Goal: Information Seeking & Learning: Learn about a topic

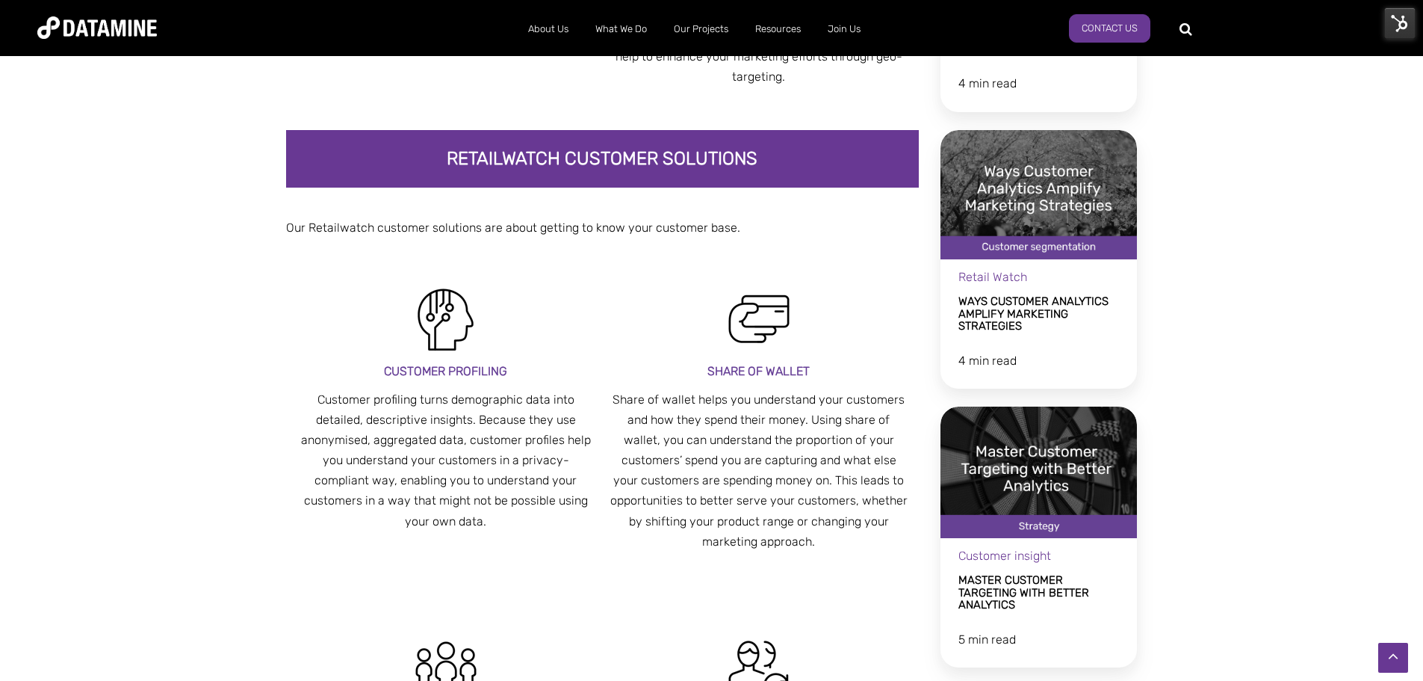
scroll to position [1569, 0]
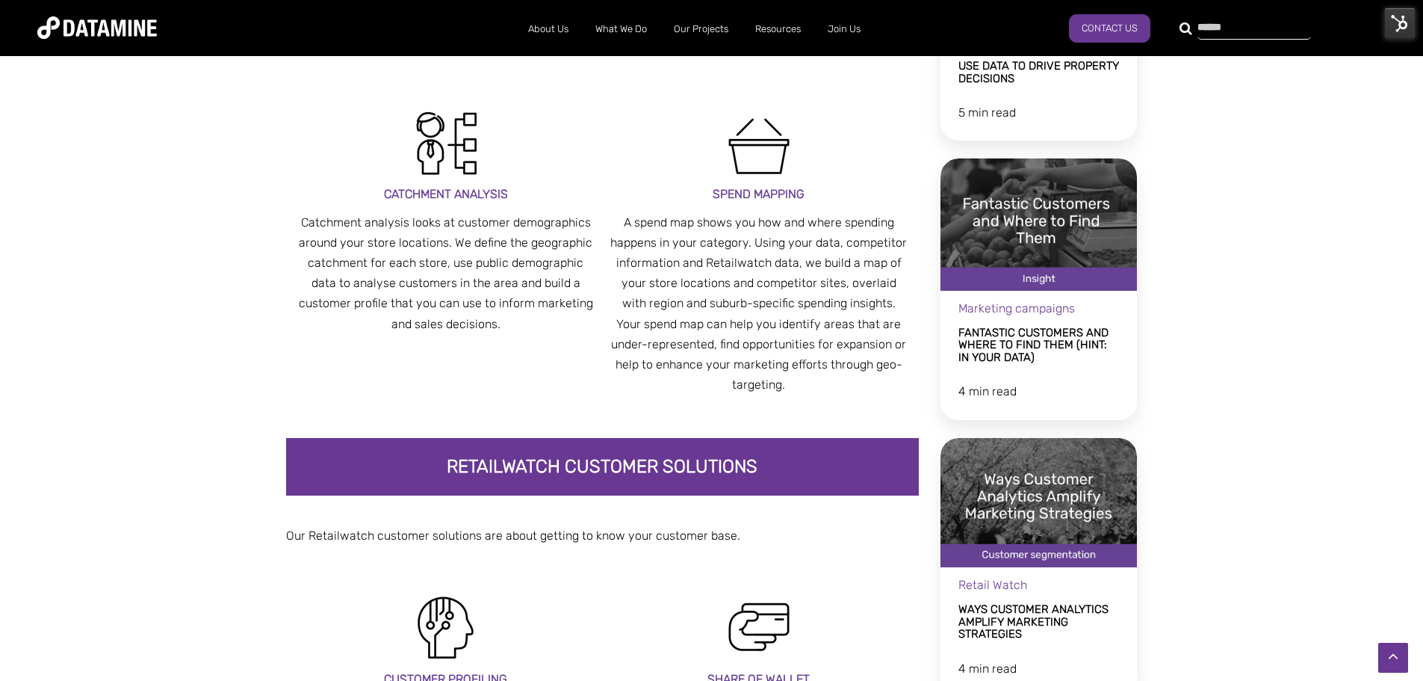
click at [1198, 31] on input "text" at bounding box center [1255, 29] width 114 height 21
type input "**********"
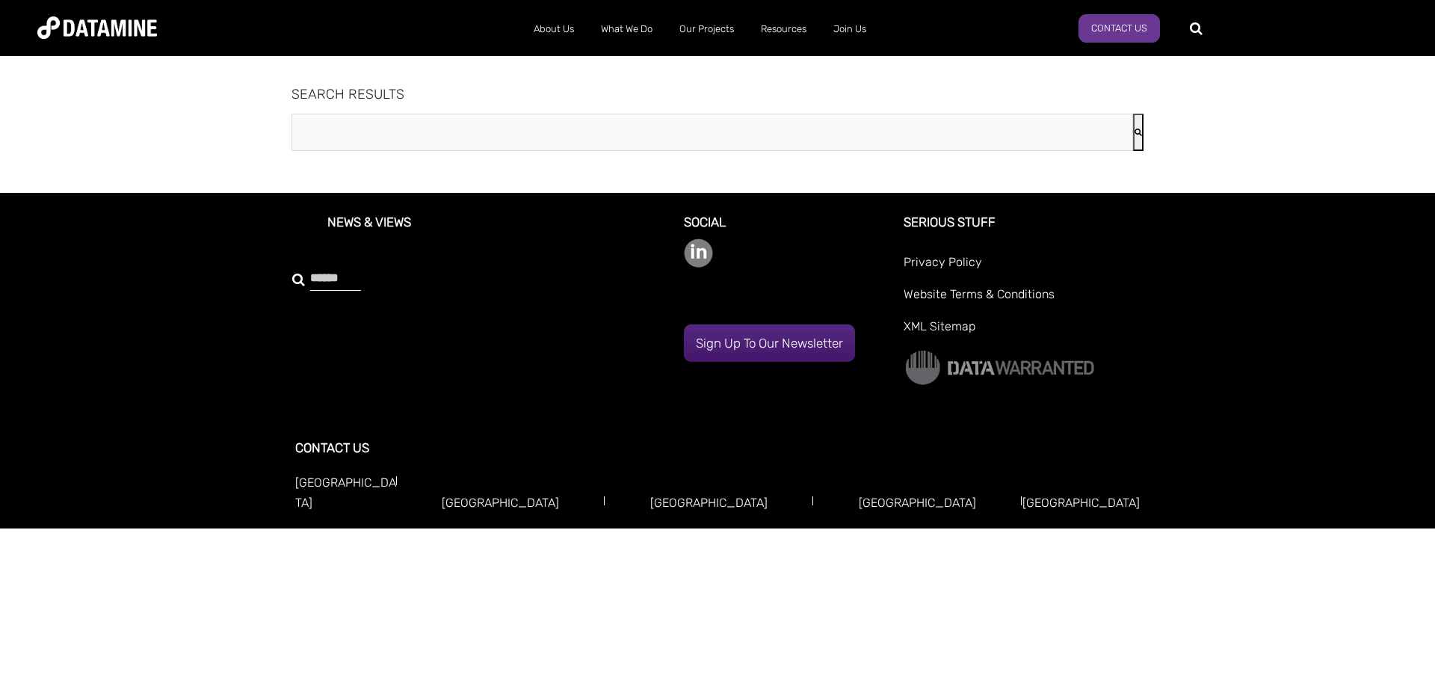
type input "**********"
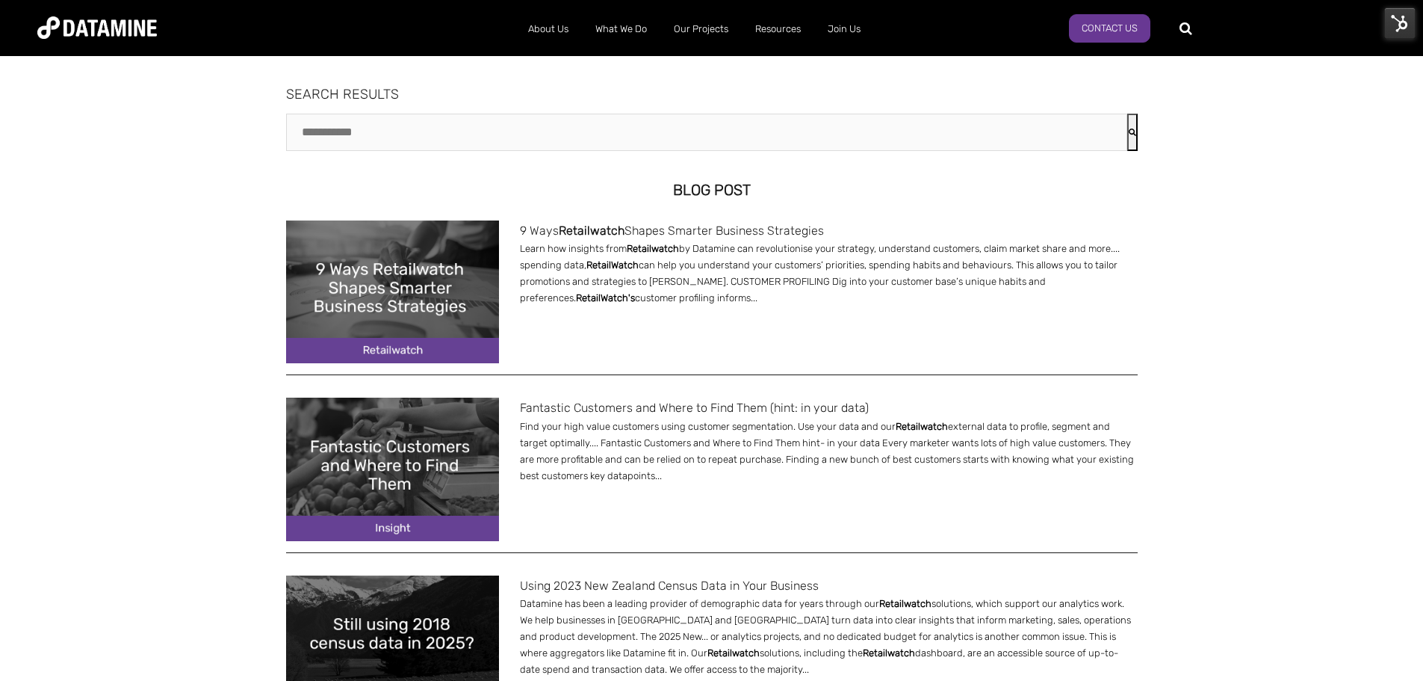
click at [425, 332] on img at bounding box center [392, 291] width 213 height 143
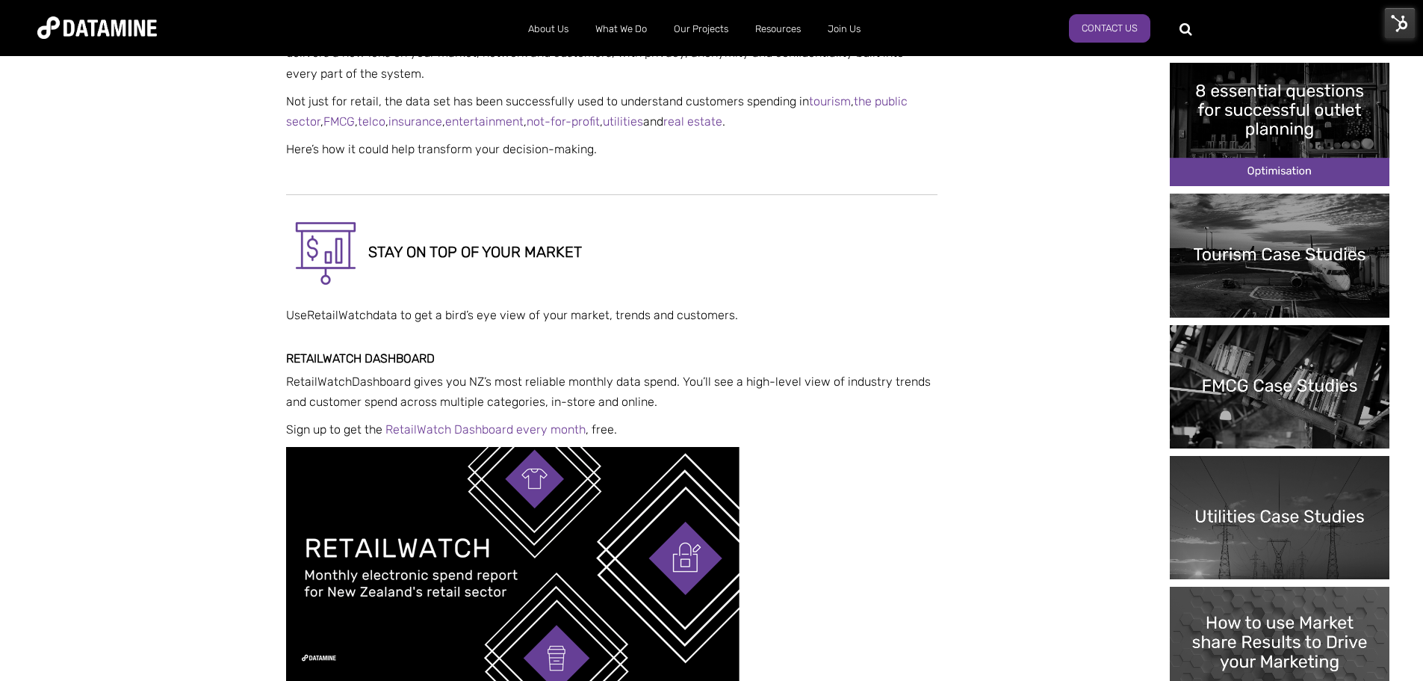
scroll to position [1046, 0]
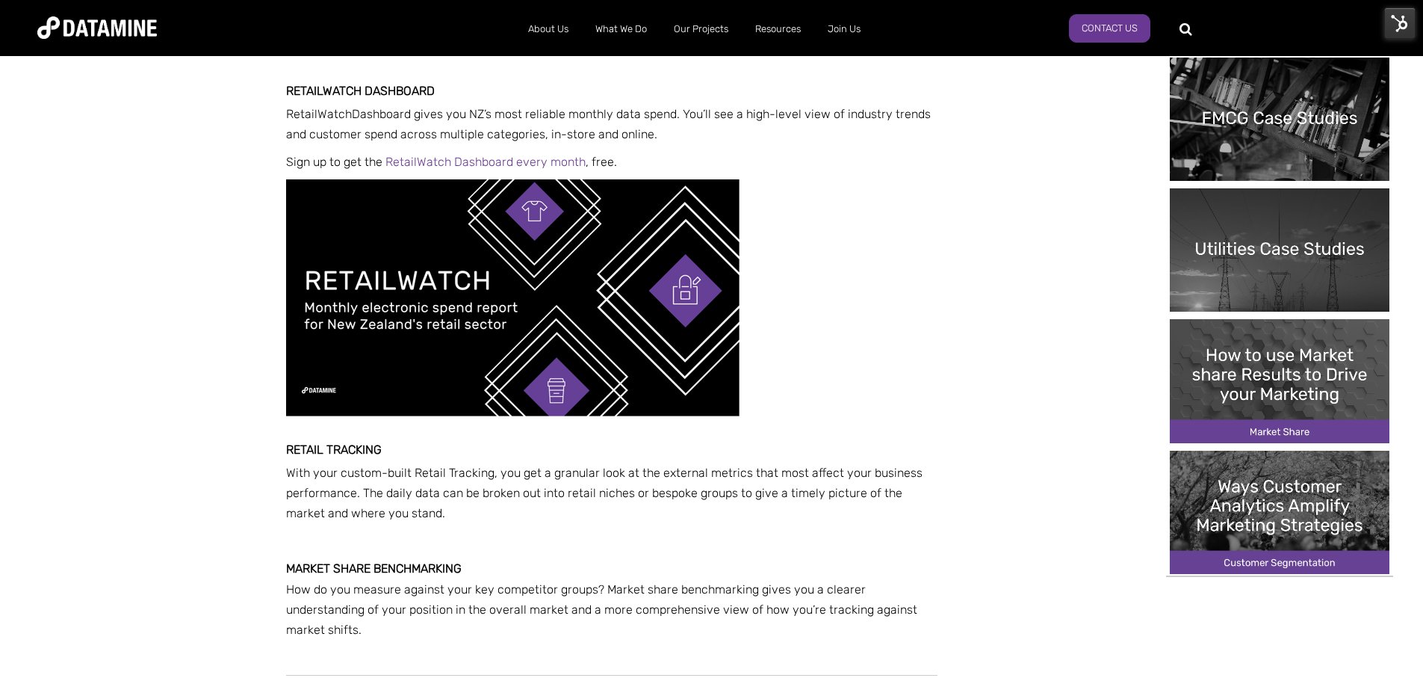
click at [445, 249] on img at bounding box center [513, 297] width 454 height 237
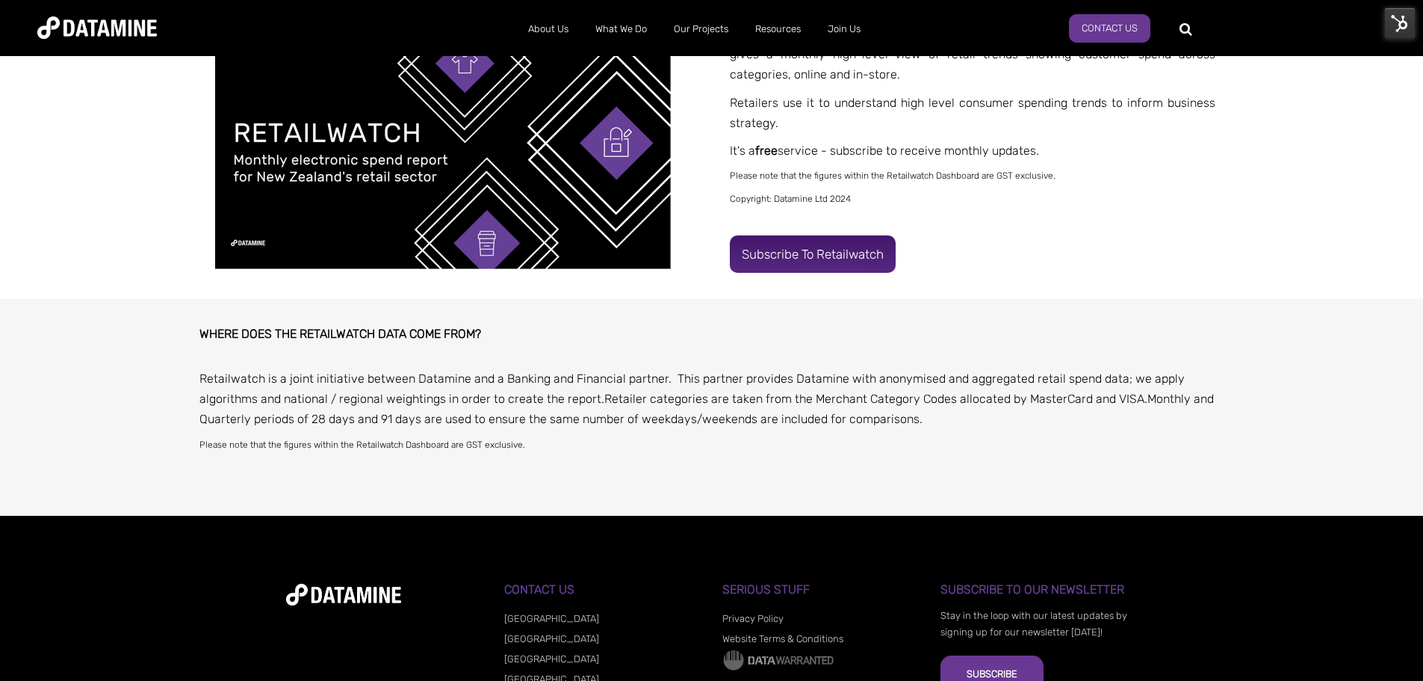
scroll to position [170, 0]
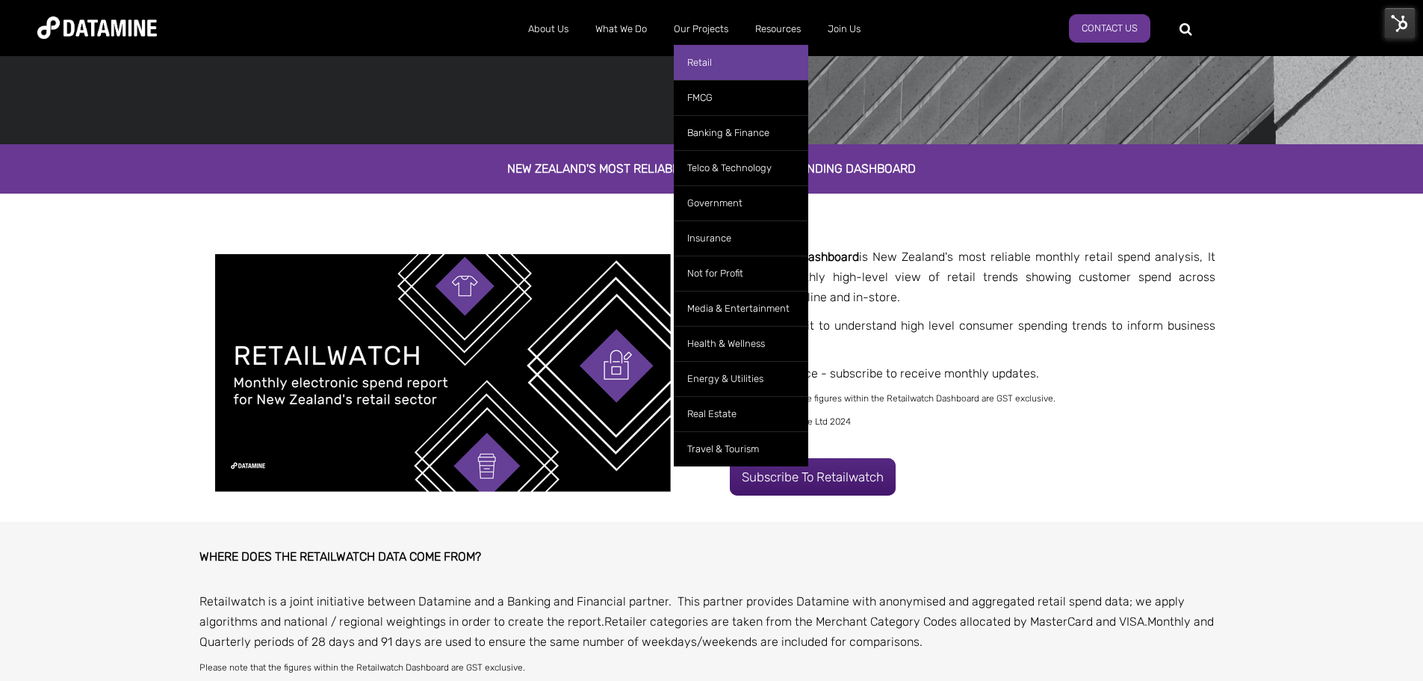
click at [703, 57] on link "Retail" at bounding box center [741, 62] width 134 height 35
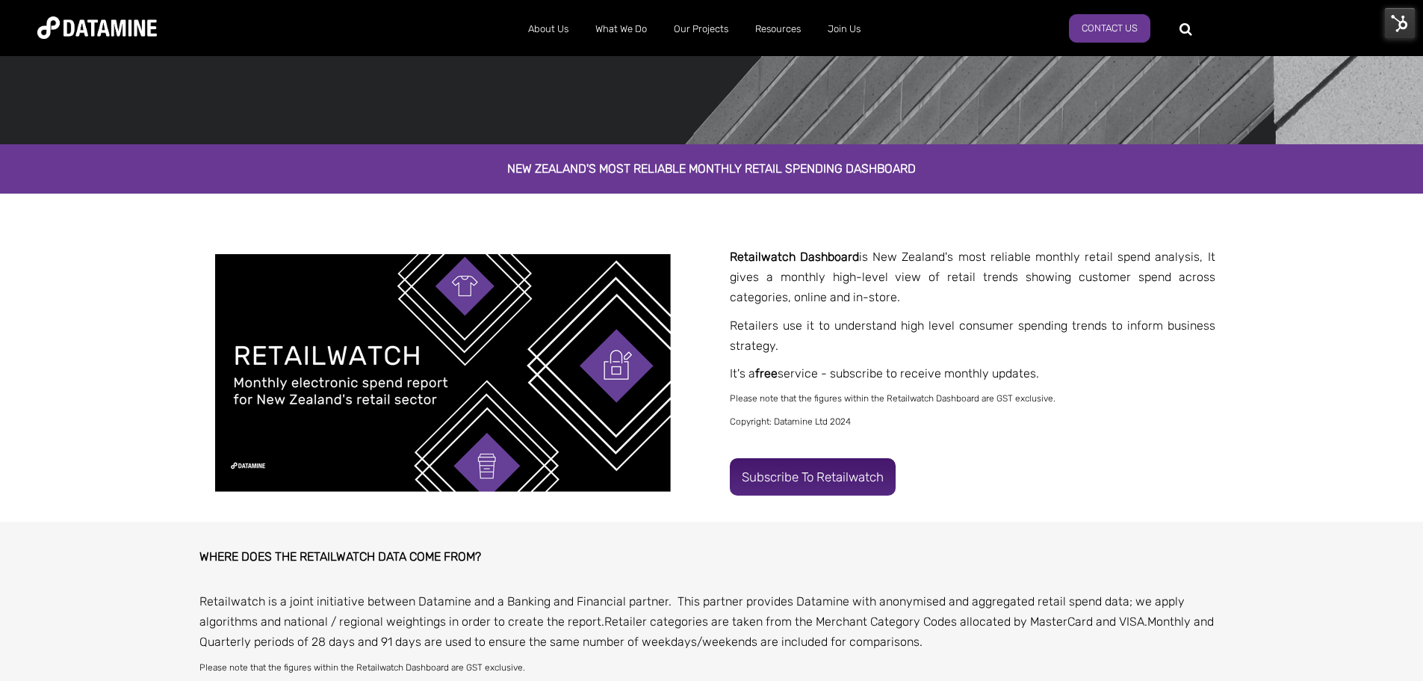
click at [802, 464] on link "Subscribe to Retailwatch" at bounding box center [813, 476] width 166 height 37
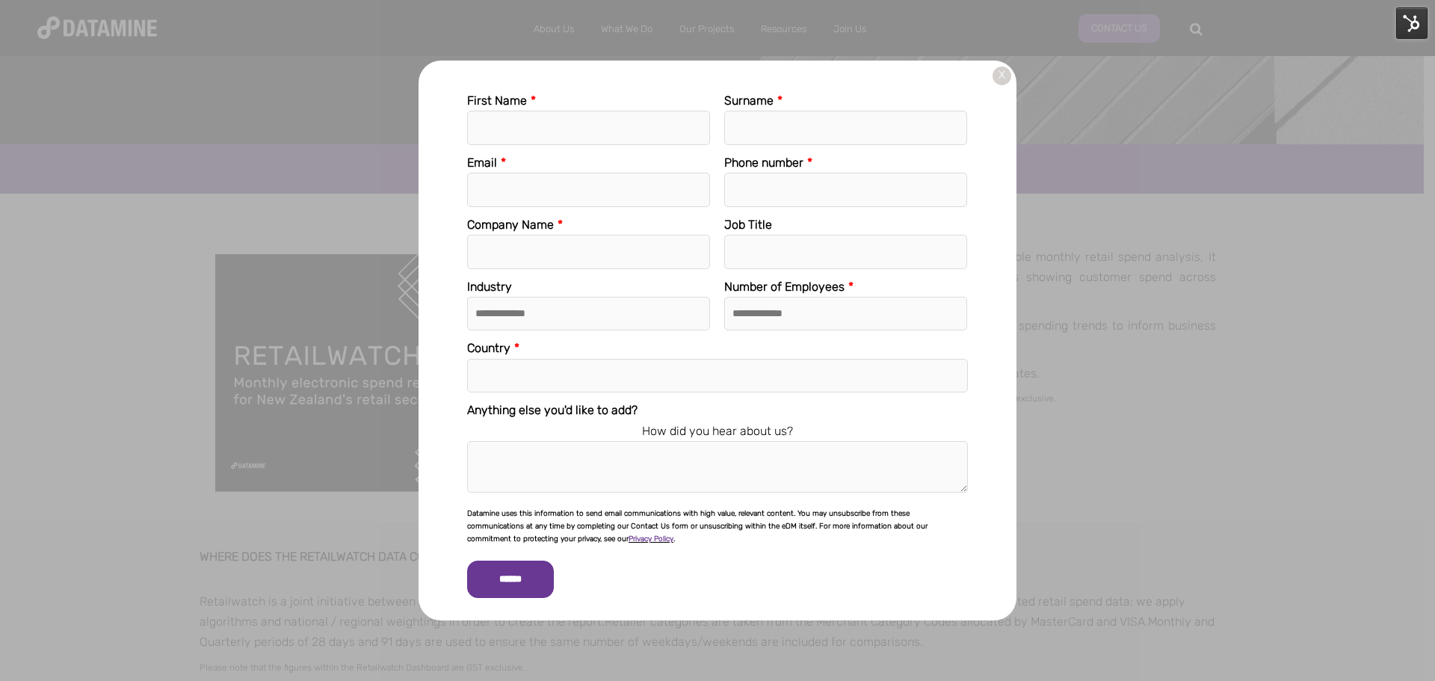
click at [1003, 78] on link "X" at bounding box center [1001, 76] width 19 height 19
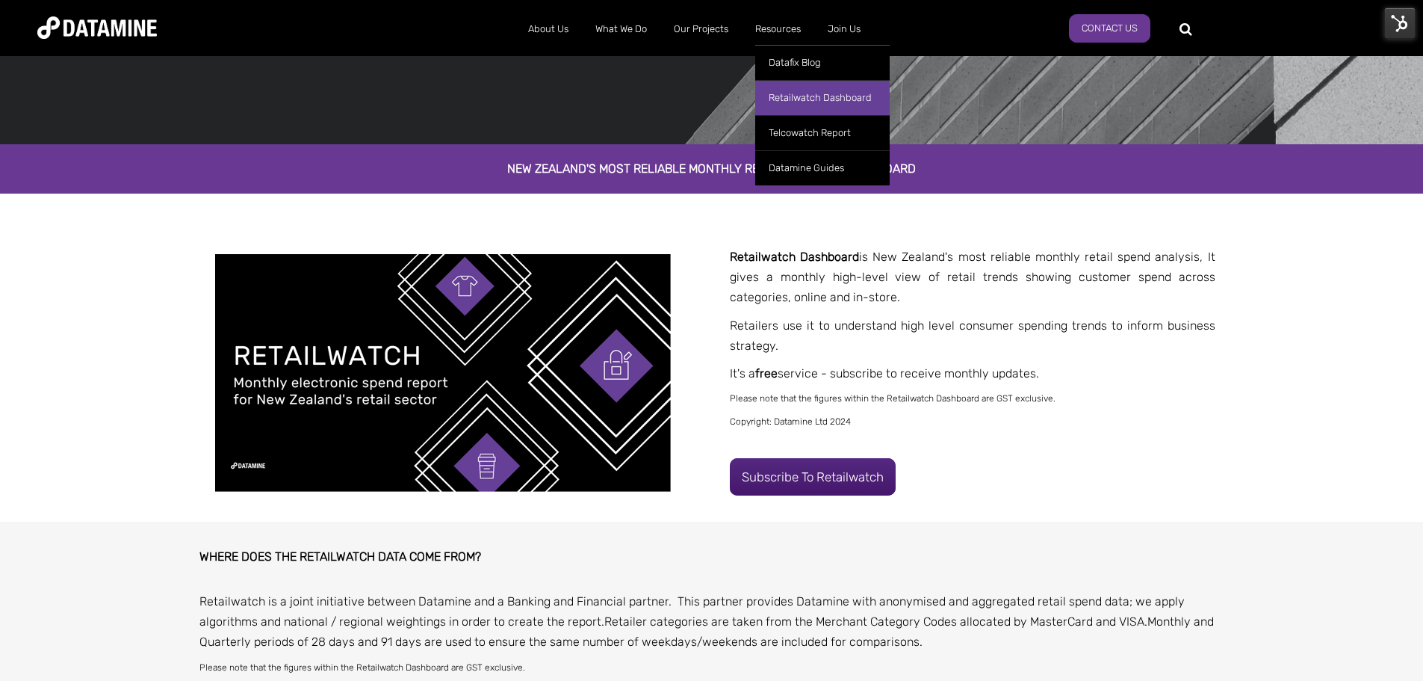
click at [799, 112] on link "Retailwatch Dashboard" at bounding box center [822, 97] width 134 height 35
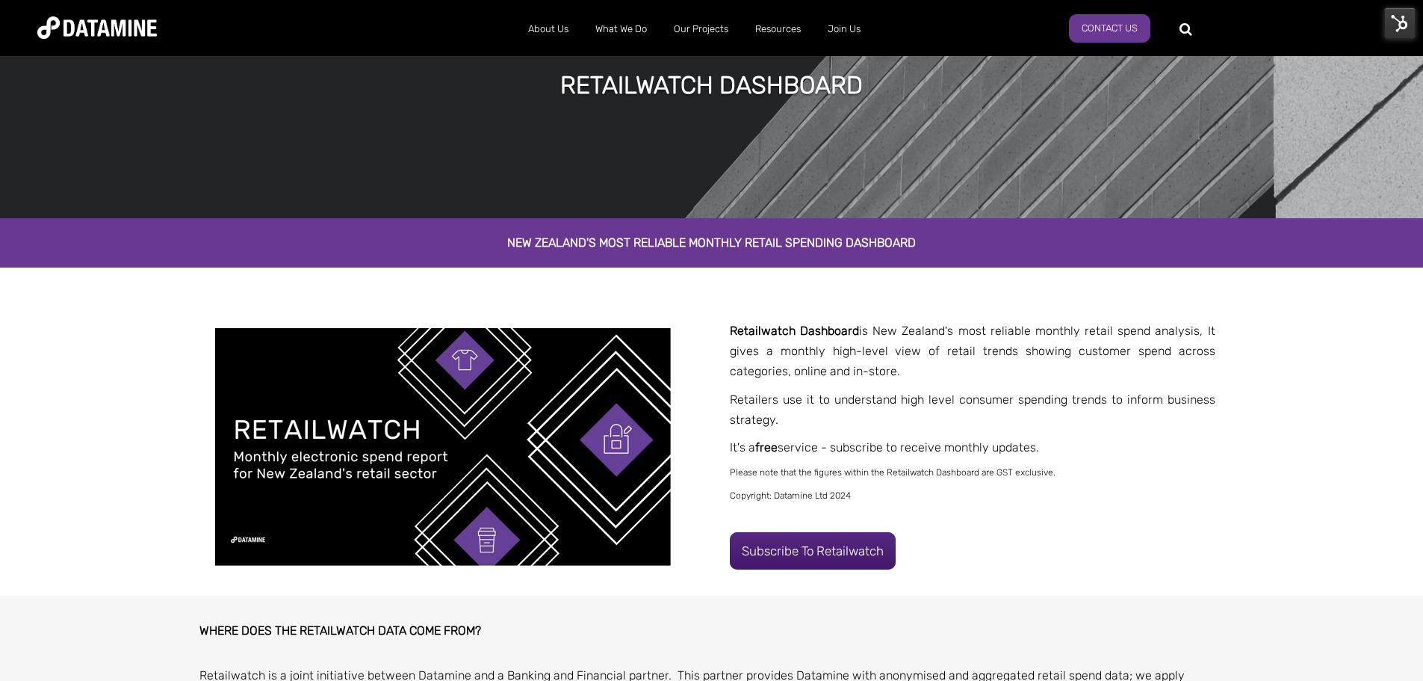
scroll to position [224, 0]
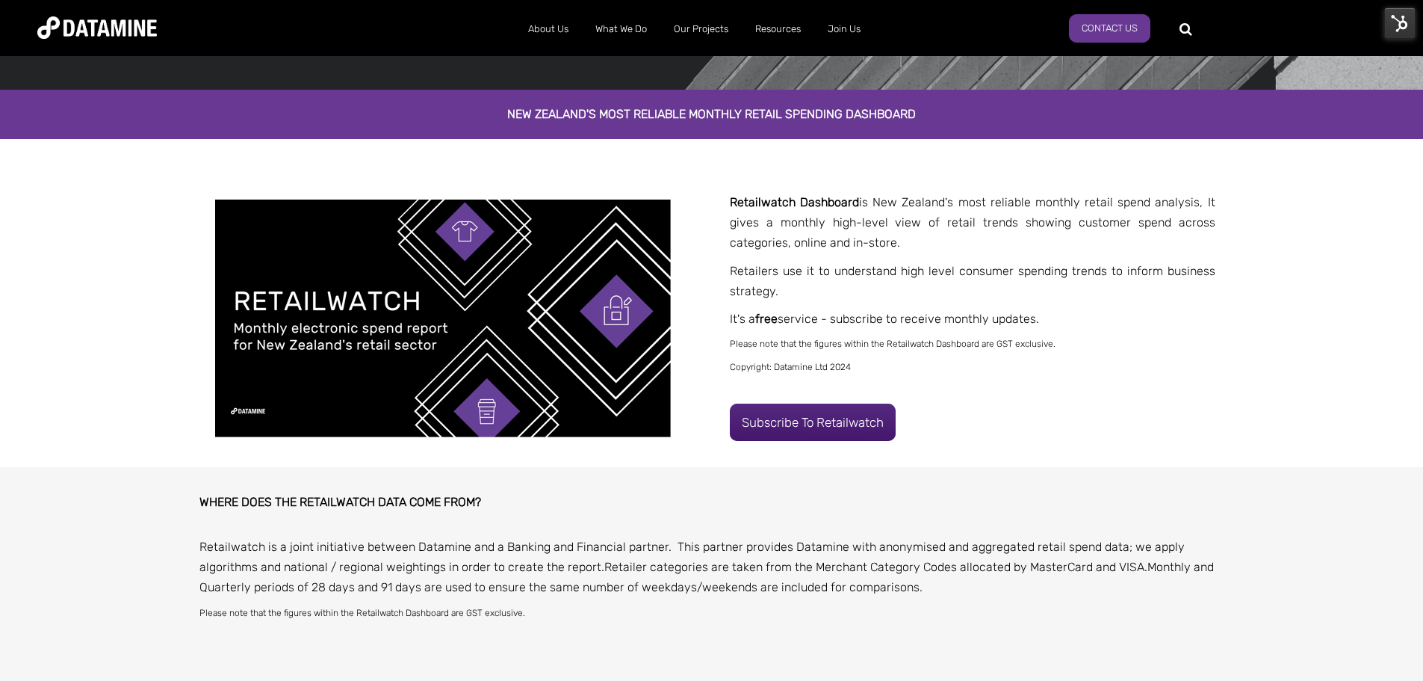
click at [787, 198] on strong "Retailwatch Dashboard" at bounding box center [794, 202] width 129 height 14
click at [786, 233] on p "Retailwatch Dashboard is New Zealand's most reliable monthly retail spend analy…" at bounding box center [973, 222] width 486 height 61
click at [764, 315] on span "free" at bounding box center [766, 319] width 22 height 14
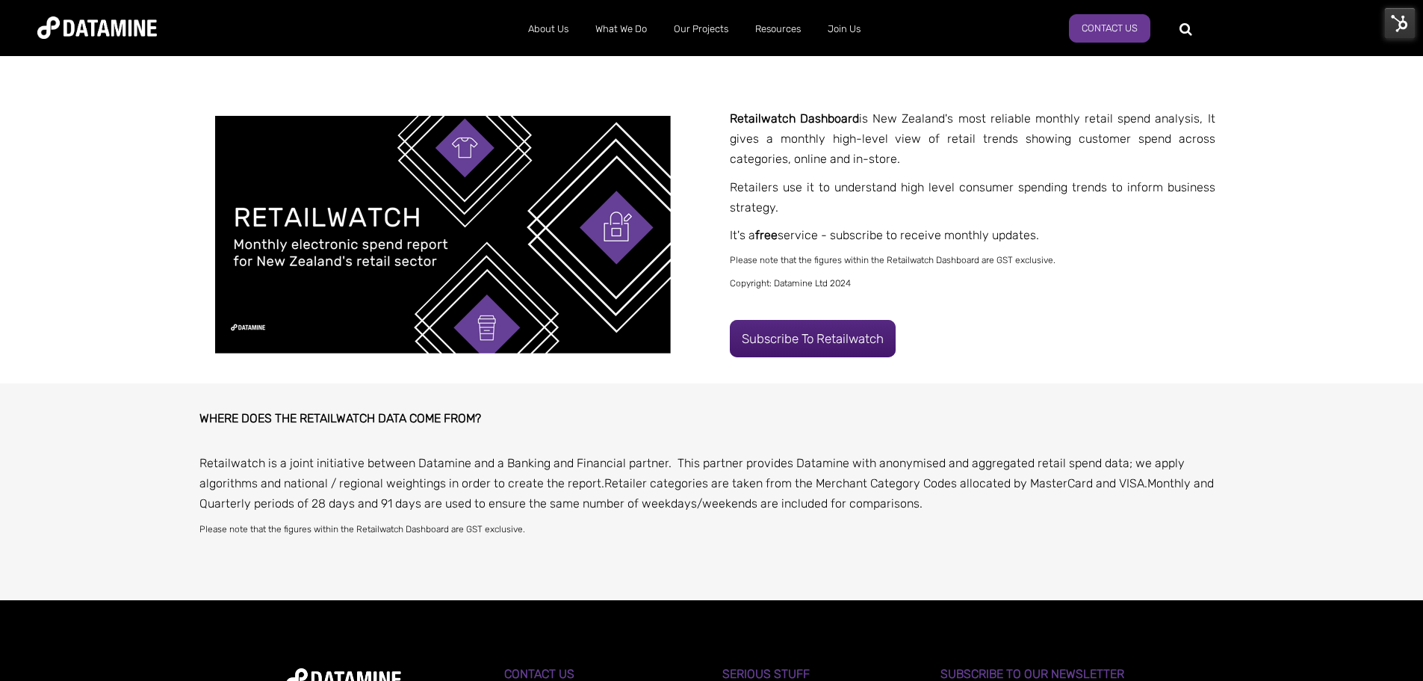
scroll to position [448, 0]
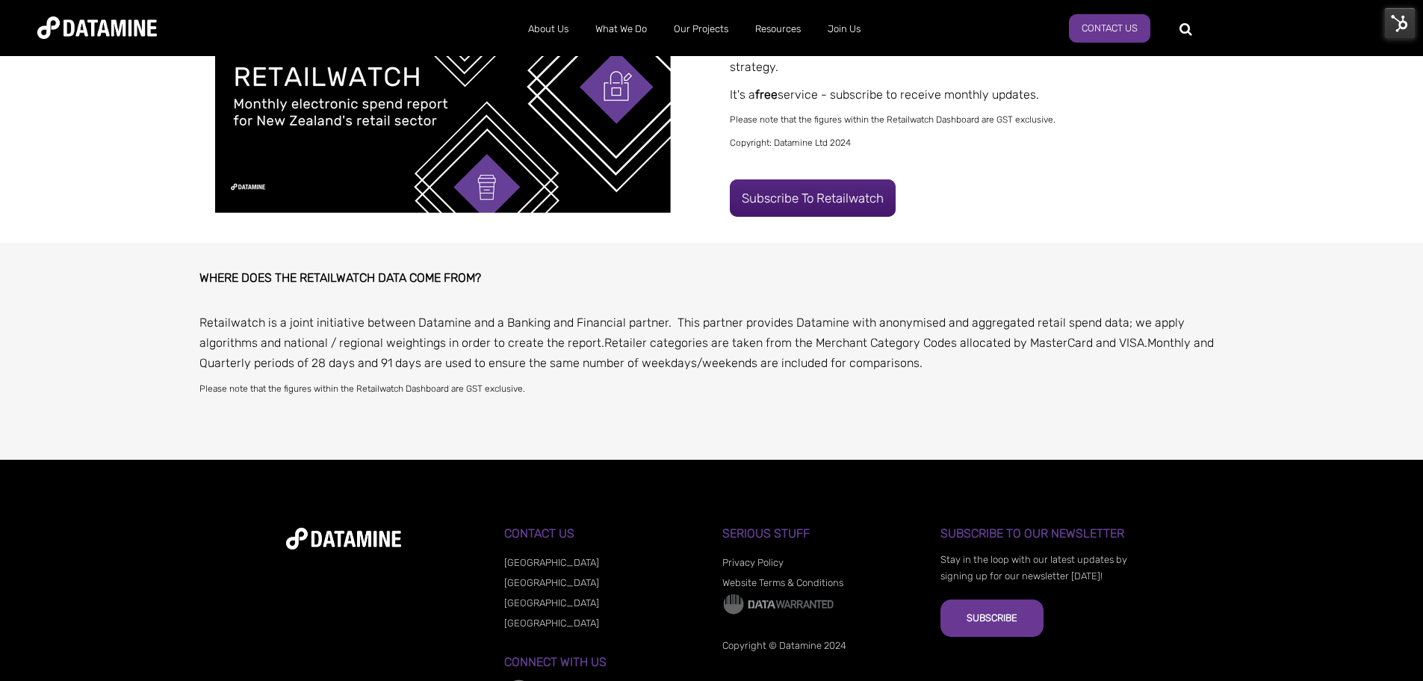
click at [498, 173] on img at bounding box center [443, 94] width 456 height 238
